Goal: Task Accomplishment & Management: Use online tool/utility

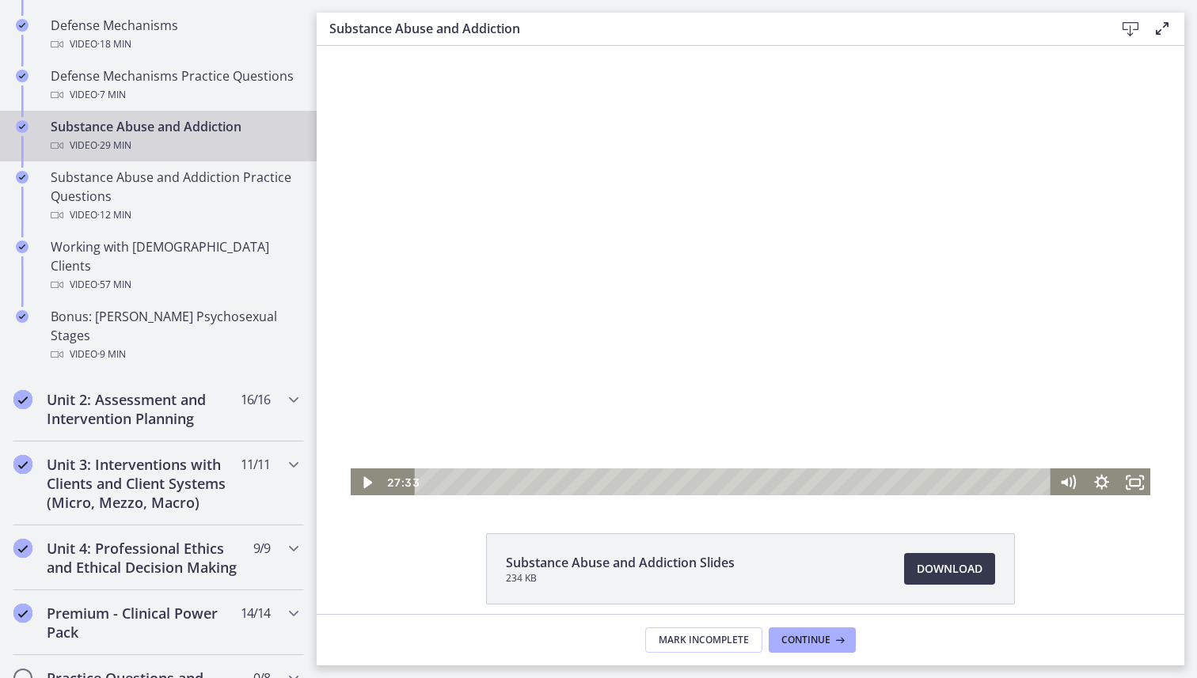
scroll to position [1400, 0]
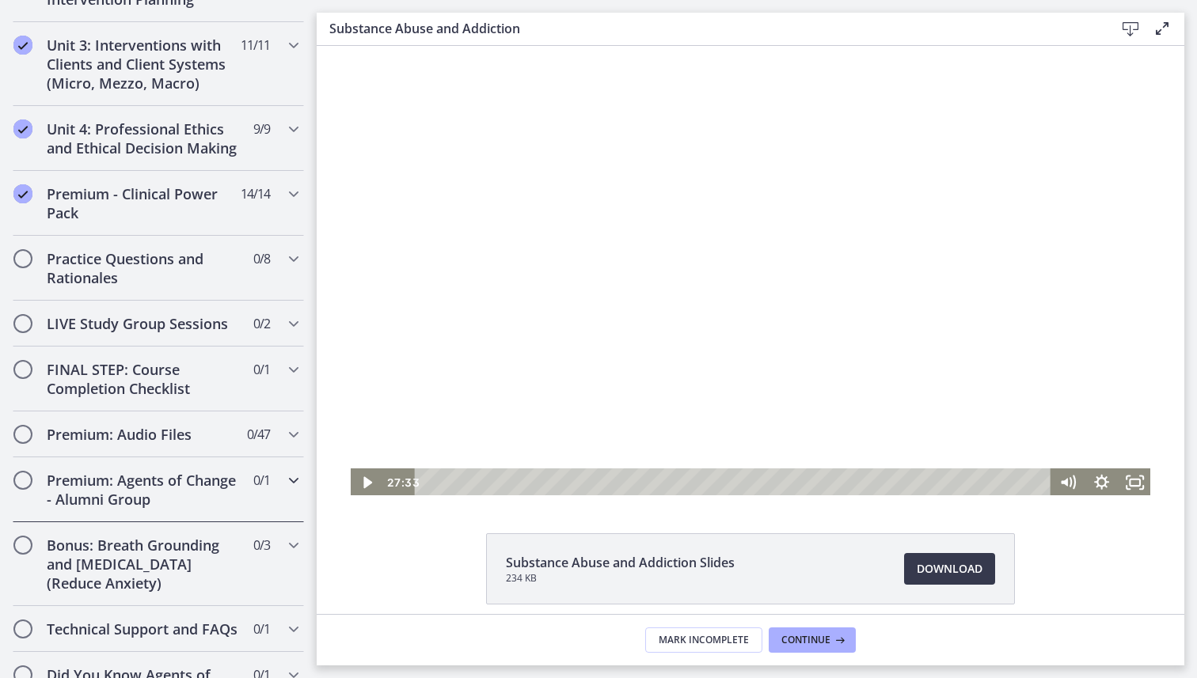
click at [196, 471] on h2 "Premium: Agents of Change - Alumni Group" at bounding box center [143, 490] width 193 height 38
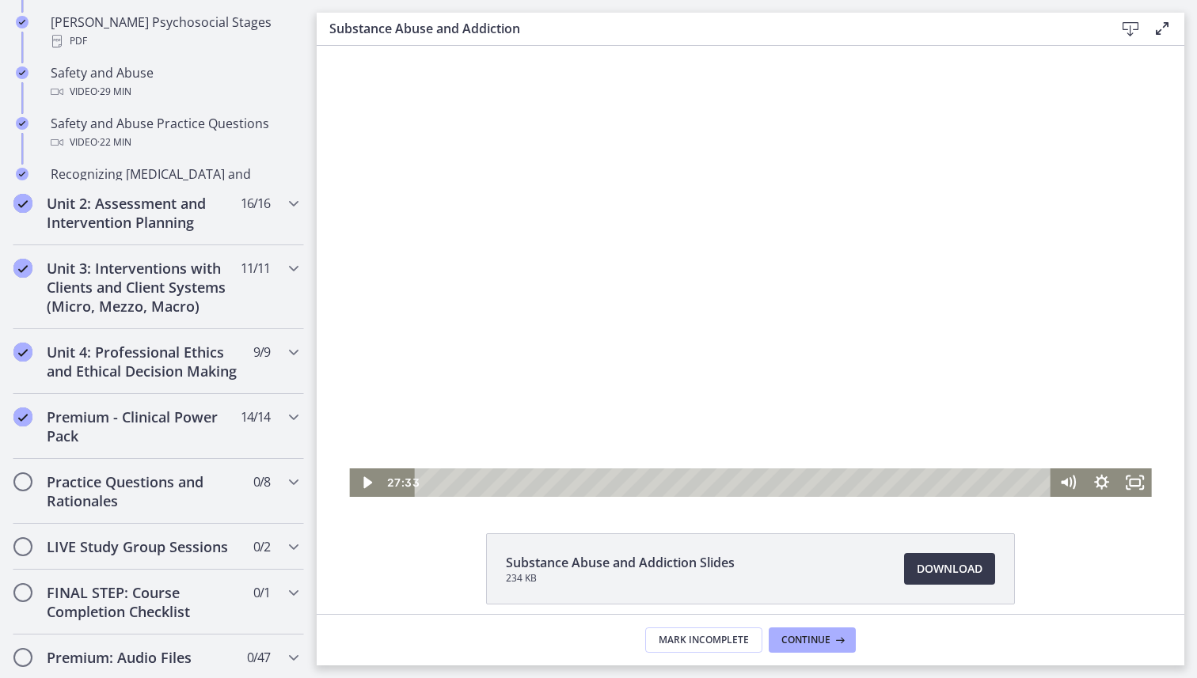
scroll to position [653, 0]
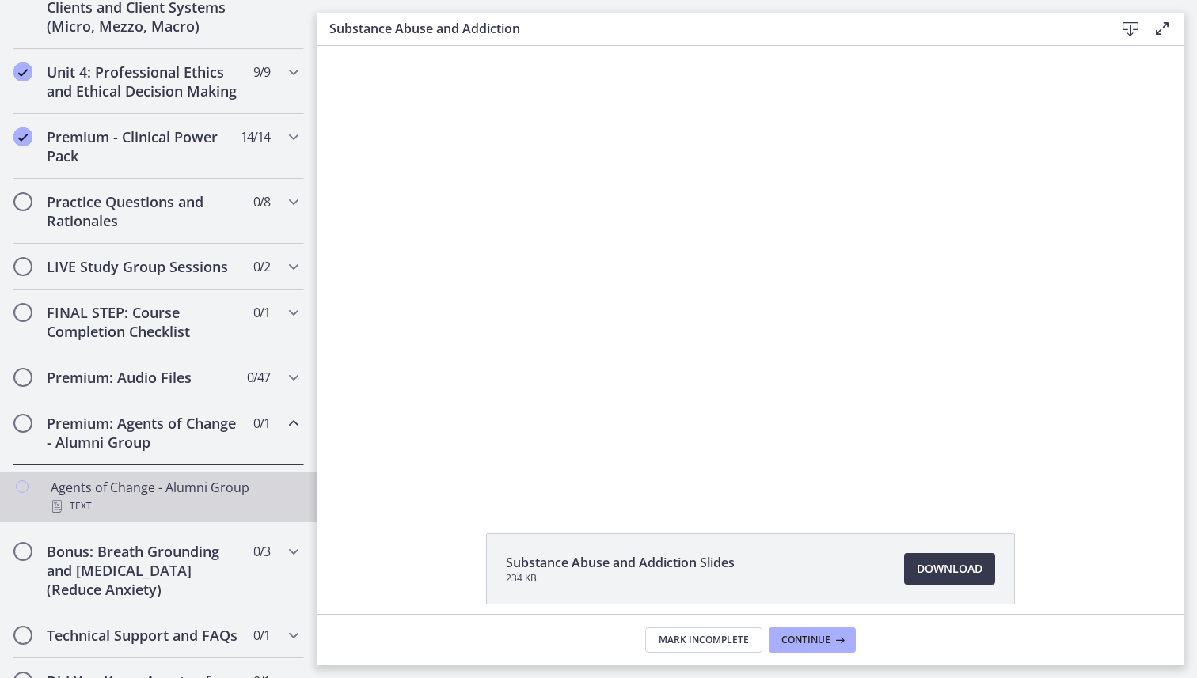
click at [201, 494] on div "Agents of Change - Alumni Group Text" at bounding box center [174, 497] width 247 height 38
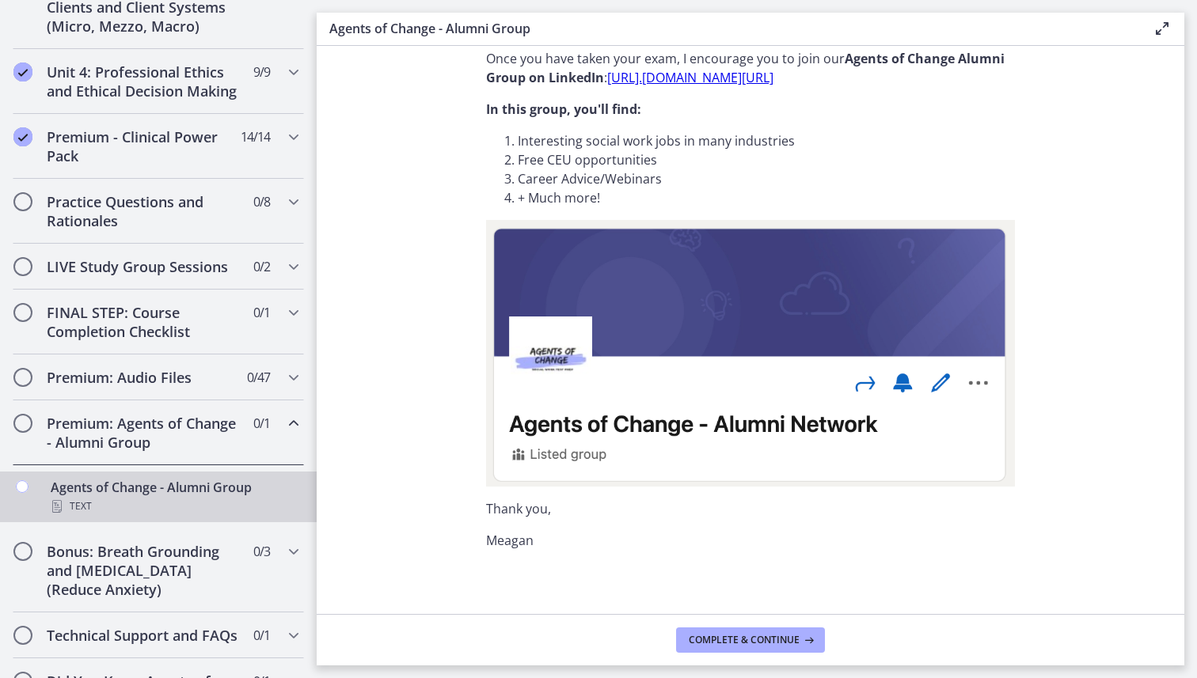
scroll to position [85, 0]
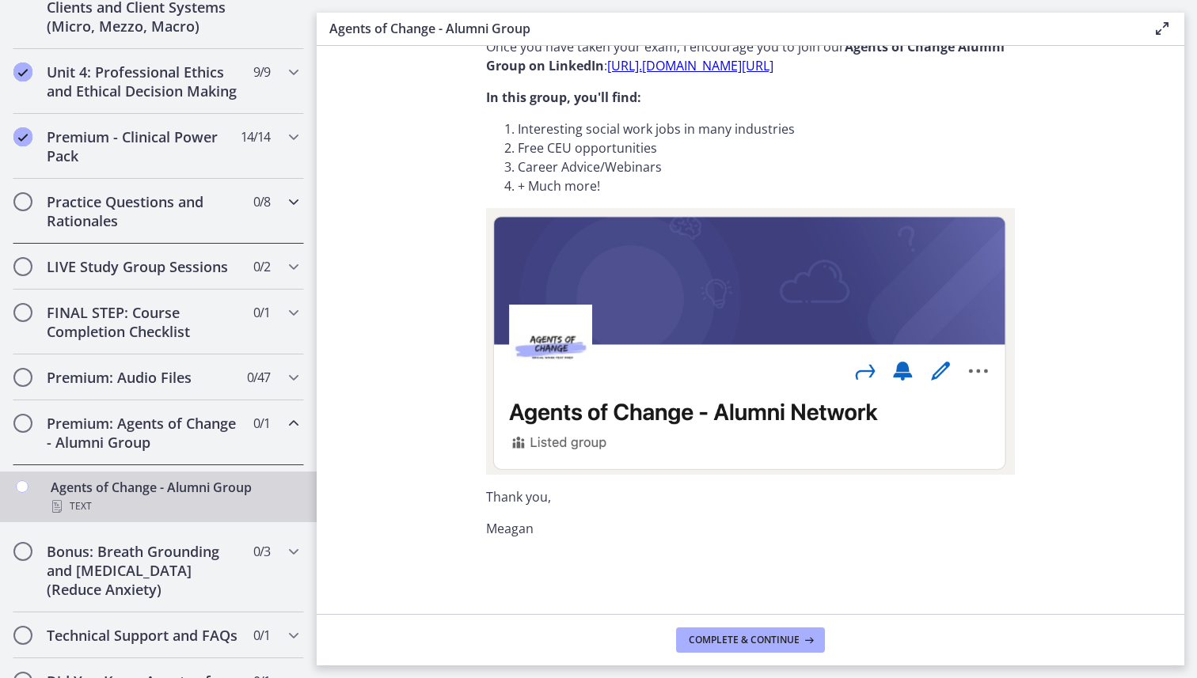
click at [291, 199] on icon "Chapters" at bounding box center [293, 201] width 19 height 19
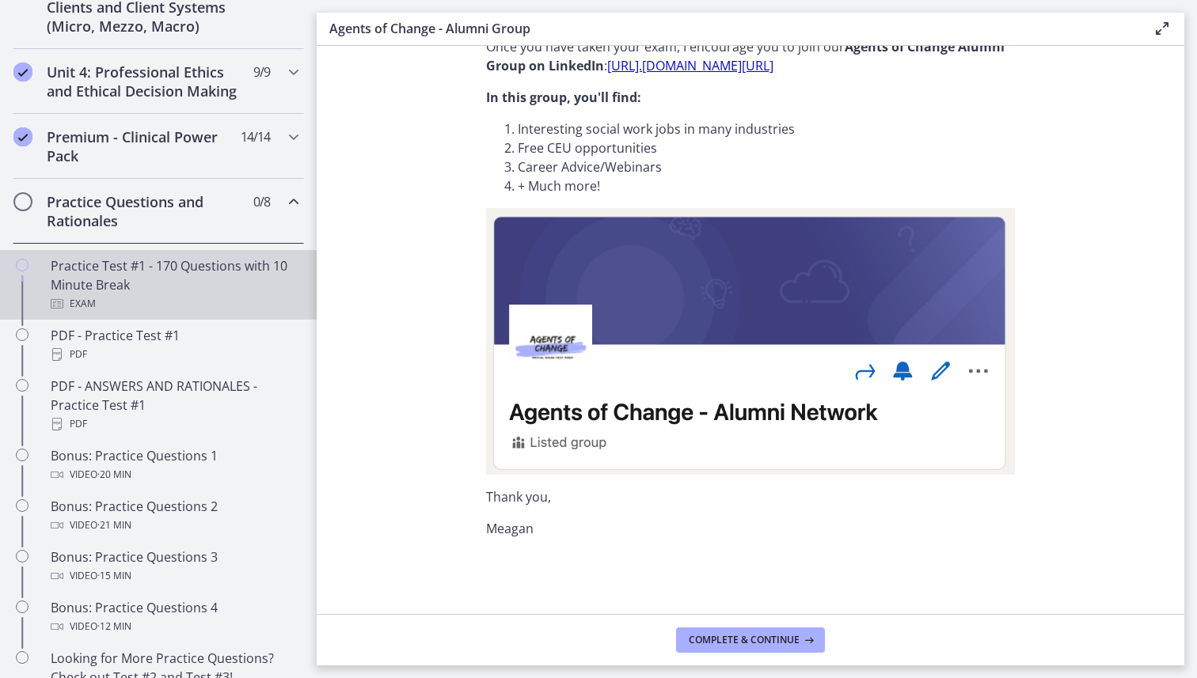
click at [197, 293] on div "Practice Test #1 - 170 Questions with 10 Minute Break Exam" at bounding box center [174, 284] width 247 height 57
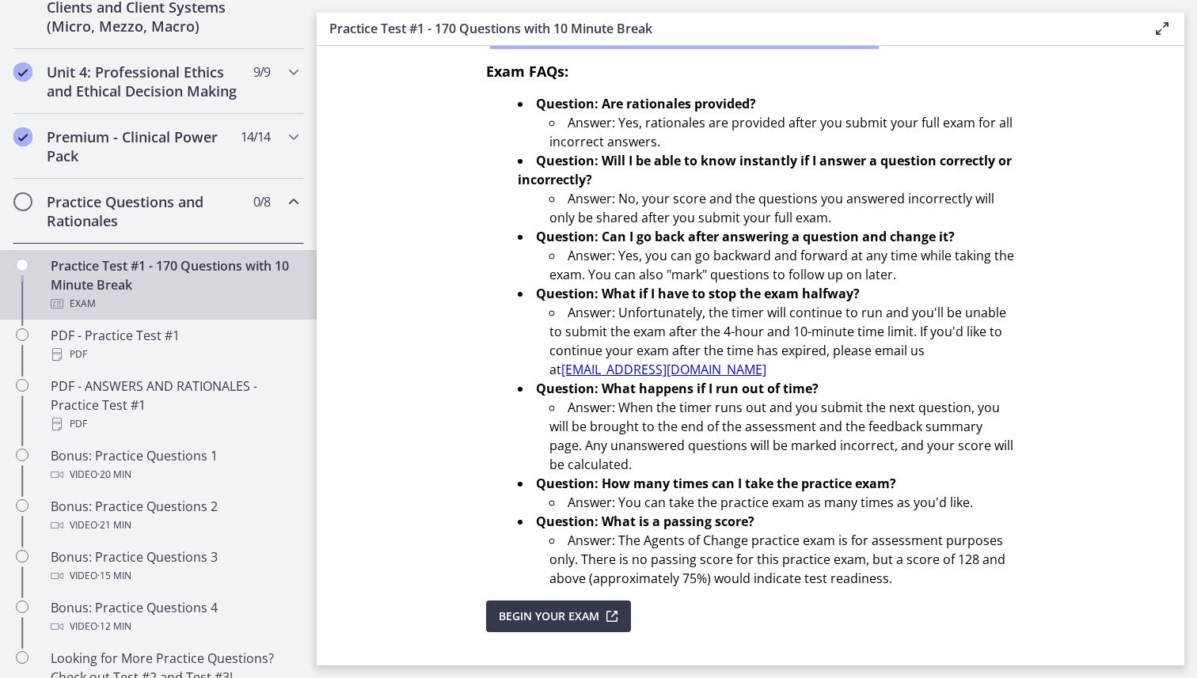
scroll to position [426, 0]
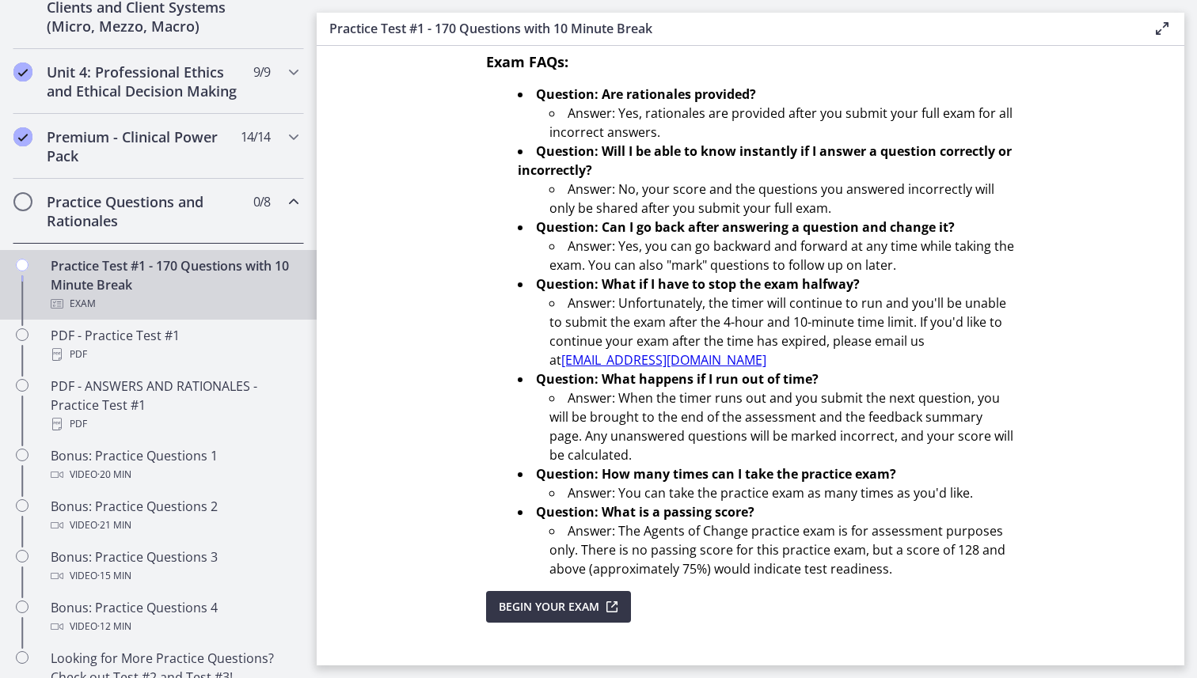
click at [531, 593] on button "Begin Your Exam" at bounding box center [558, 607] width 145 height 32
